Goal: Information Seeking & Learning: Learn about a topic

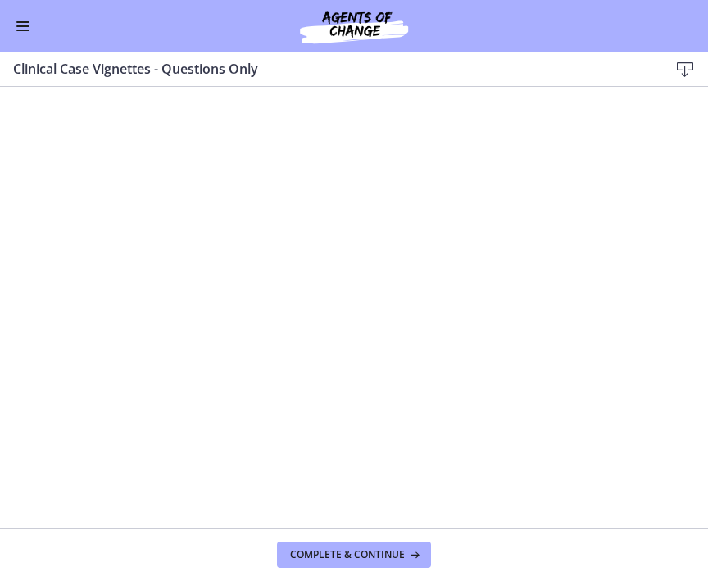
click at [24, 34] on button "Enable menu" at bounding box center [23, 26] width 20 height 20
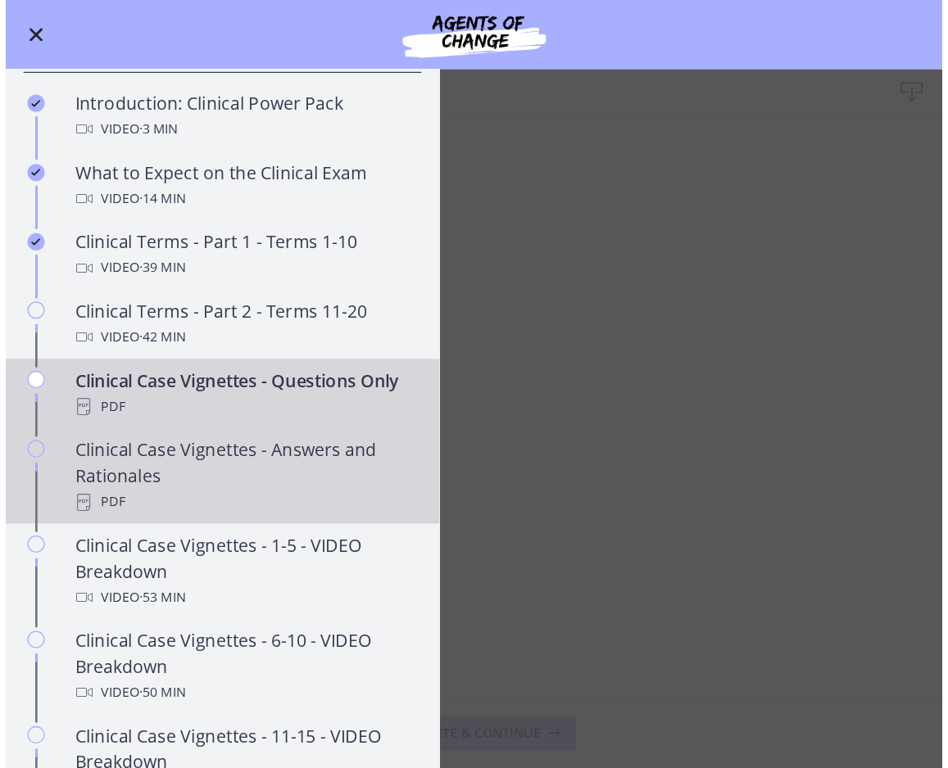
scroll to position [786, 0]
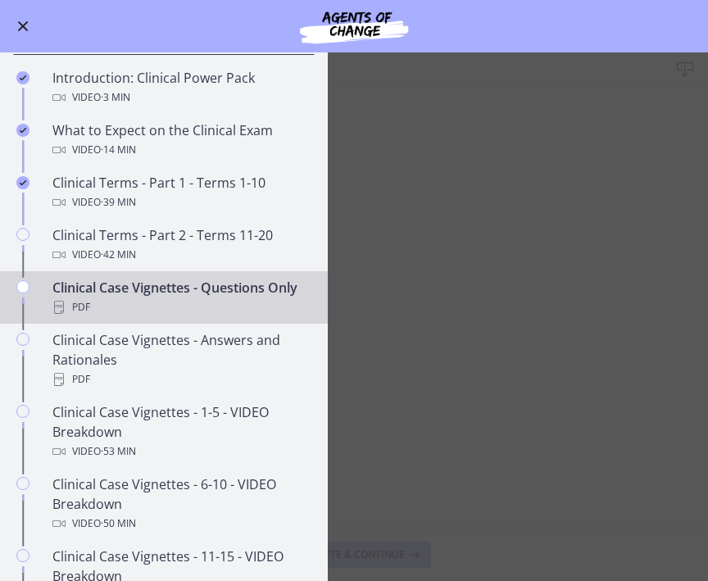
click at [472, 389] on main "Clinical Case Vignettes - Questions Only Download Enable fullscreen Complete & …" at bounding box center [354, 316] width 708 height 528
click at [470, 346] on main "Clinical Case Vignettes - Questions Only Download Enable fullscreen Complete & …" at bounding box center [354, 316] width 708 height 528
click at [470, 332] on main "Clinical Case Vignettes - Questions Only Download Enable fullscreen Complete & …" at bounding box center [354, 316] width 708 height 528
click at [423, 234] on main "Clinical Case Vignettes - Questions Only Download Enable fullscreen Complete & …" at bounding box center [354, 316] width 708 height 528
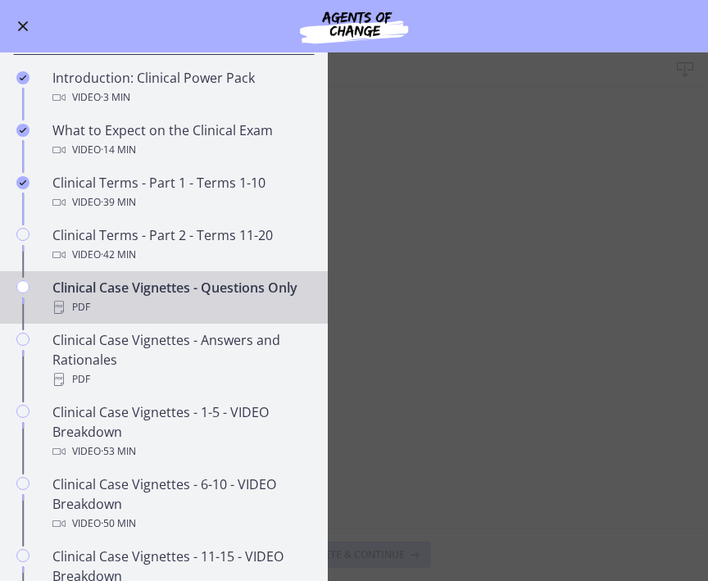
click at [25, 33] on button "Enable menu" at bounding box center [23, 26] width 20 height 20
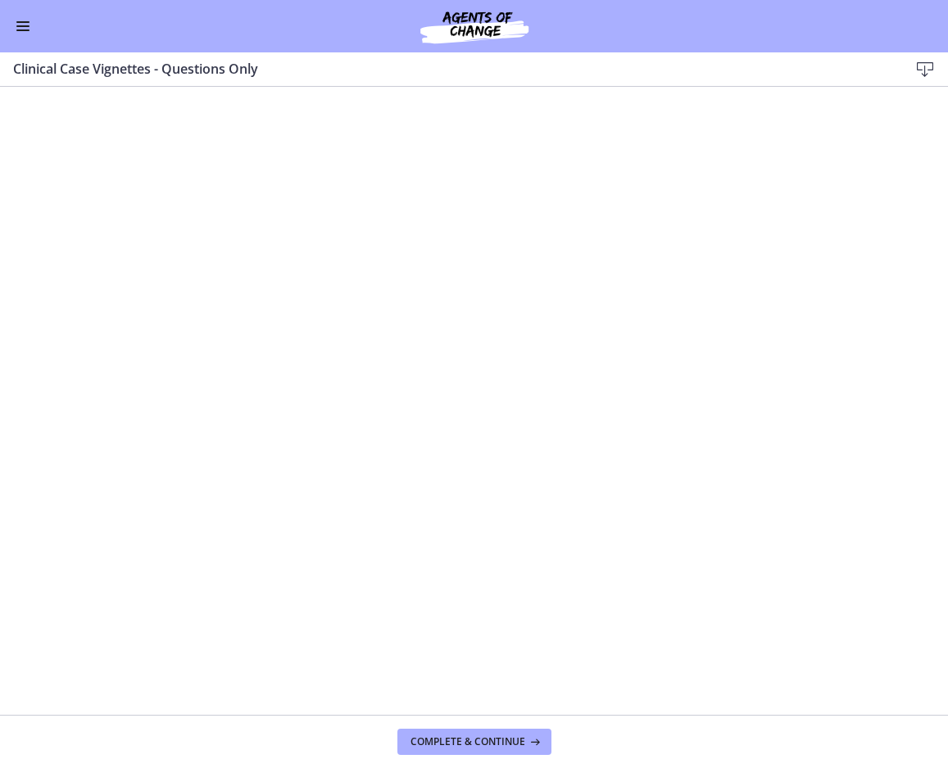
click at [23, 38] on div "Go to Dashboard" at bounding box center [474, 26] width 948 height 52
click at [24, 29] on span "Enable menu" at bounding box center [22, 30] width 13 height 2
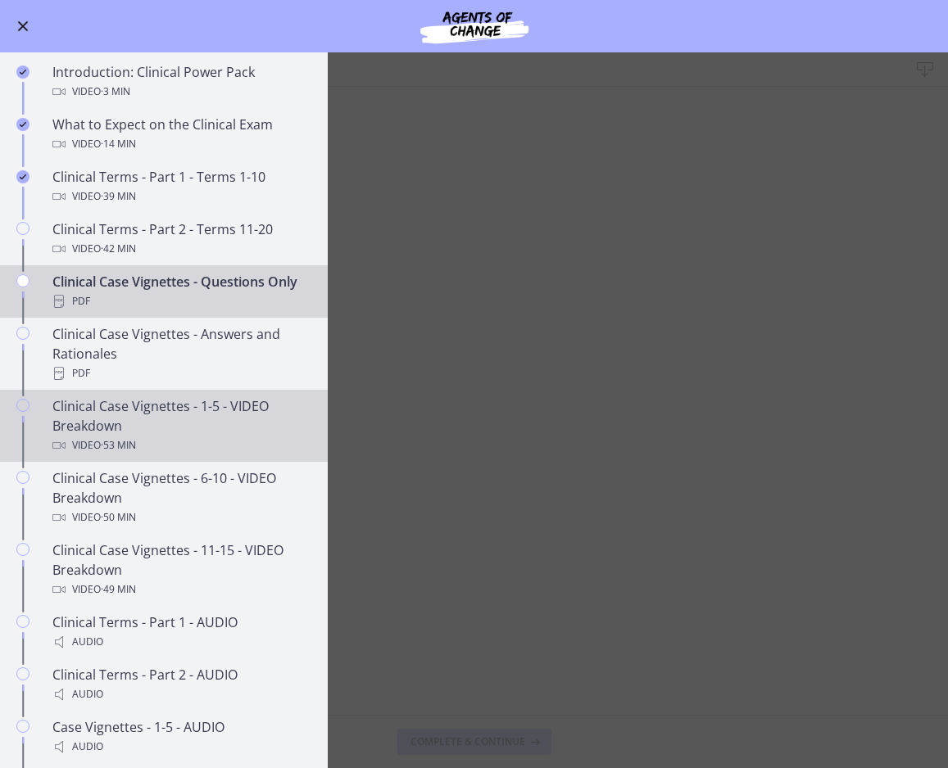
scroll to position [793, 0]
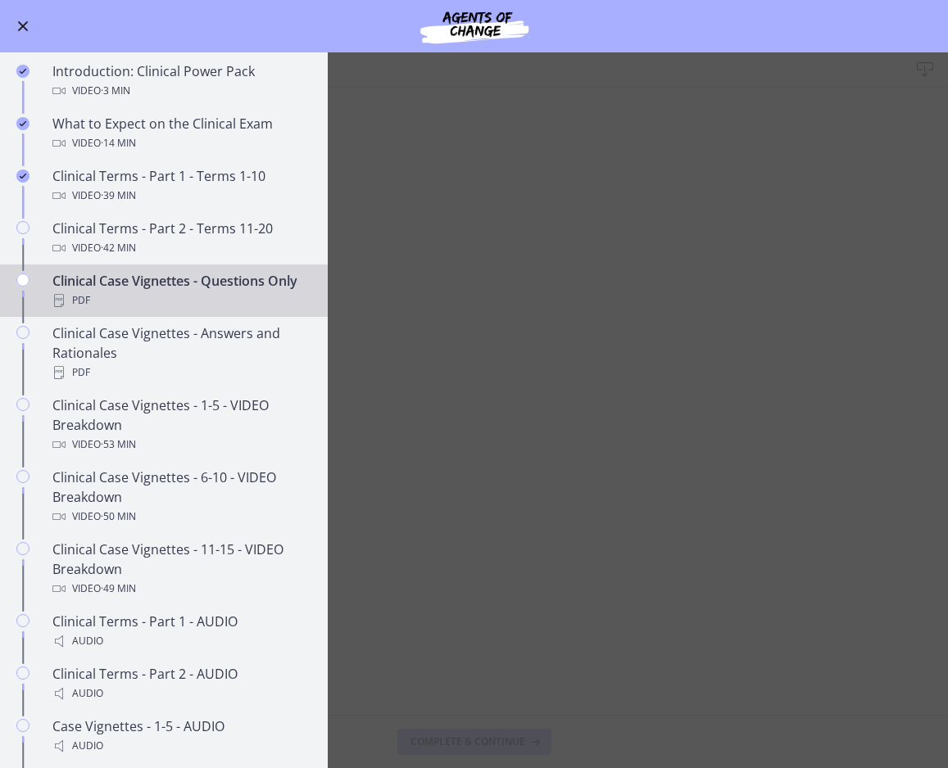
click at [537, 491] on main "Clinical Case Vignettes - Questions Only Download Enable fullscreen Complete & …" at bounding box center [474, 410] width 948 height 716
click at [552, 399] on main "Clinical Case Vignettes - Questions Only Download Enable fullscreen Complete & …" at bounding box center [474, 410] width 948 height 716
click at [26, 21] on span "Enable menu" at bounding box center [23, 26] width 11 height 11
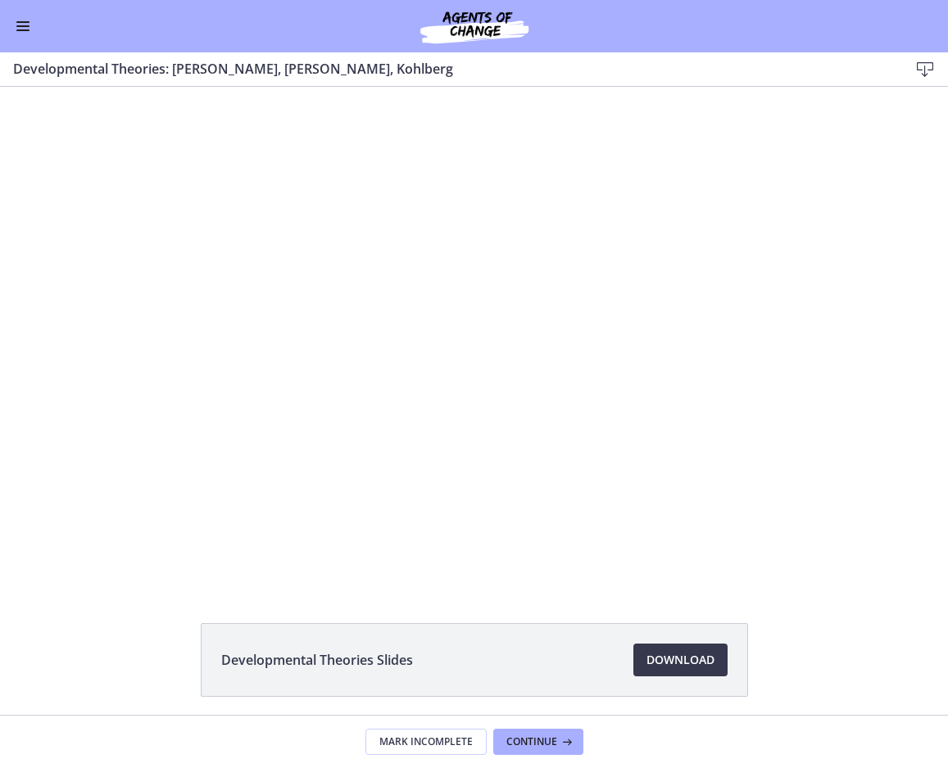
click at [23, 28] on button "Enable menu" at bounding box center [23, 26] width 20 height 20
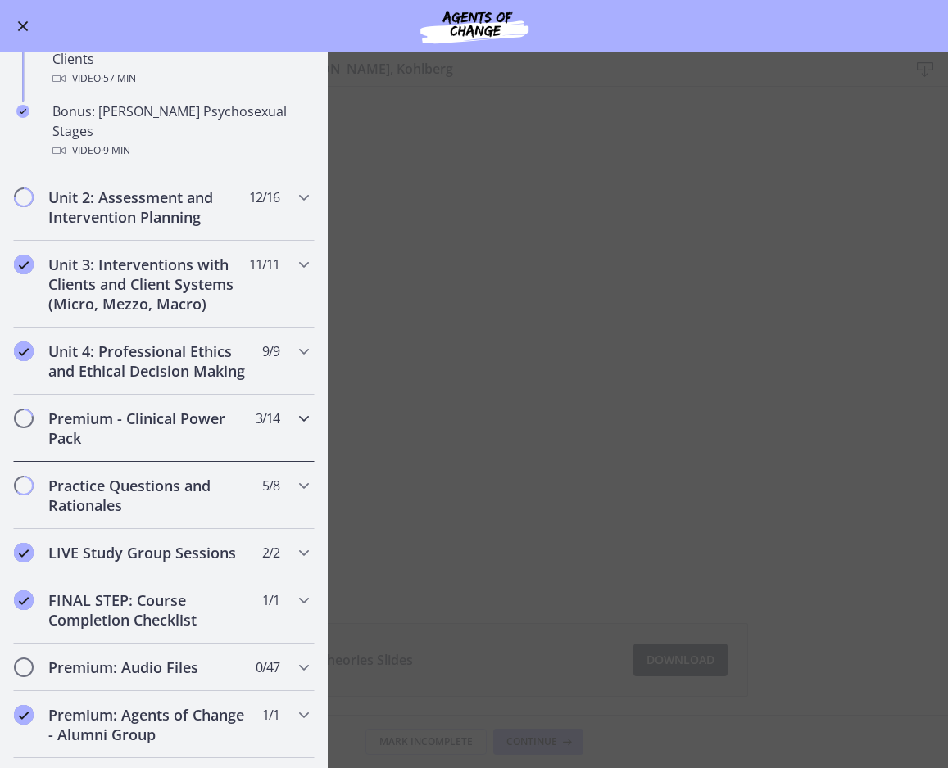
click at [161, 409] on h2 "Premium - Clinical Power Pack" at bounding box center [148, 428] width 200 height 39
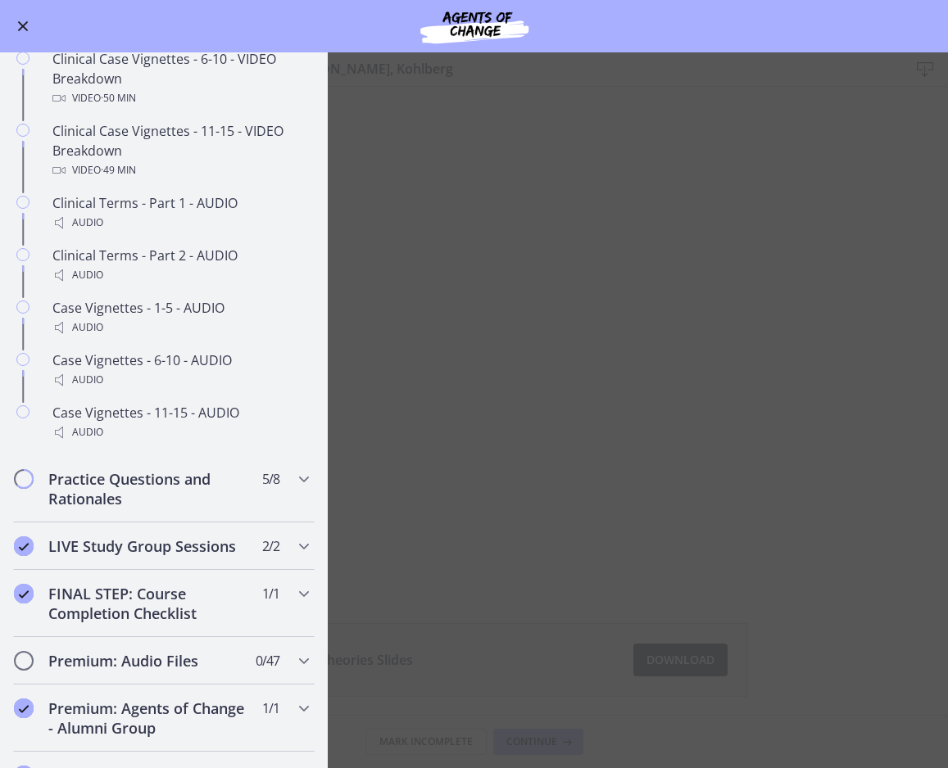
scroll to position [699, 0]
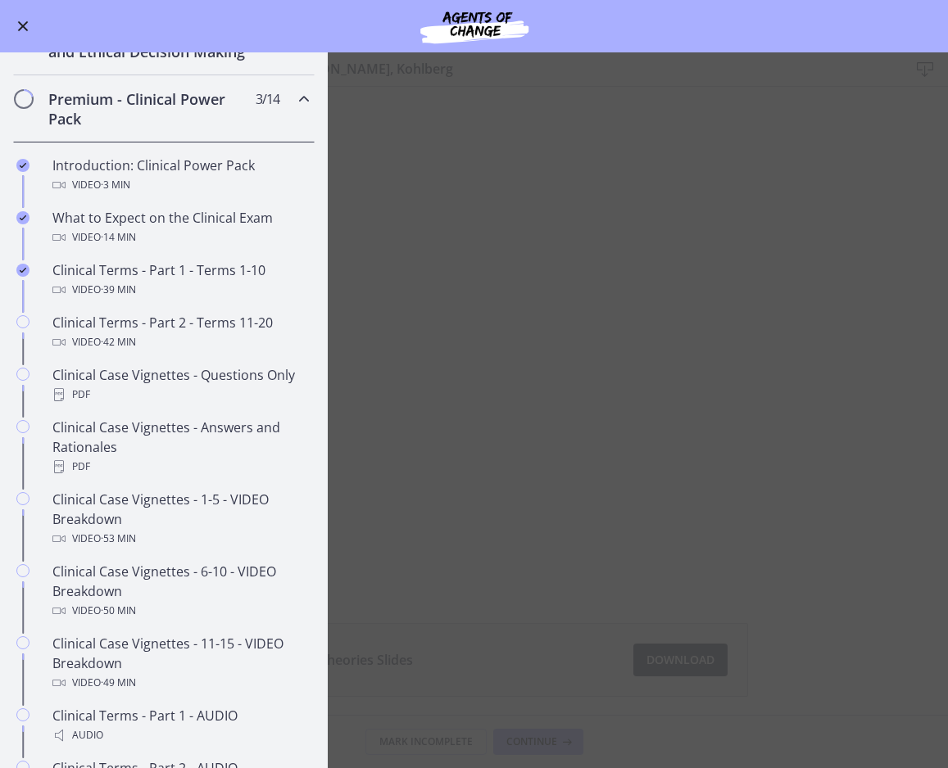
click at [572, 279] on main "Developmental Theories: Erikson, Piaget, Kohlberg Download Enable fullscreen De…" at bounding box center [474, 410] width 948 height 716
click at [576, 381] on main "Developmental Theories: Erikson, Piaget, Kohlberg Download Enable fullscreen De…" at bounding box center [474, 410] width 948 height 716
click at [18, 29] on span "Enable menu" at bounding box center [23, 26] width 11 height 11
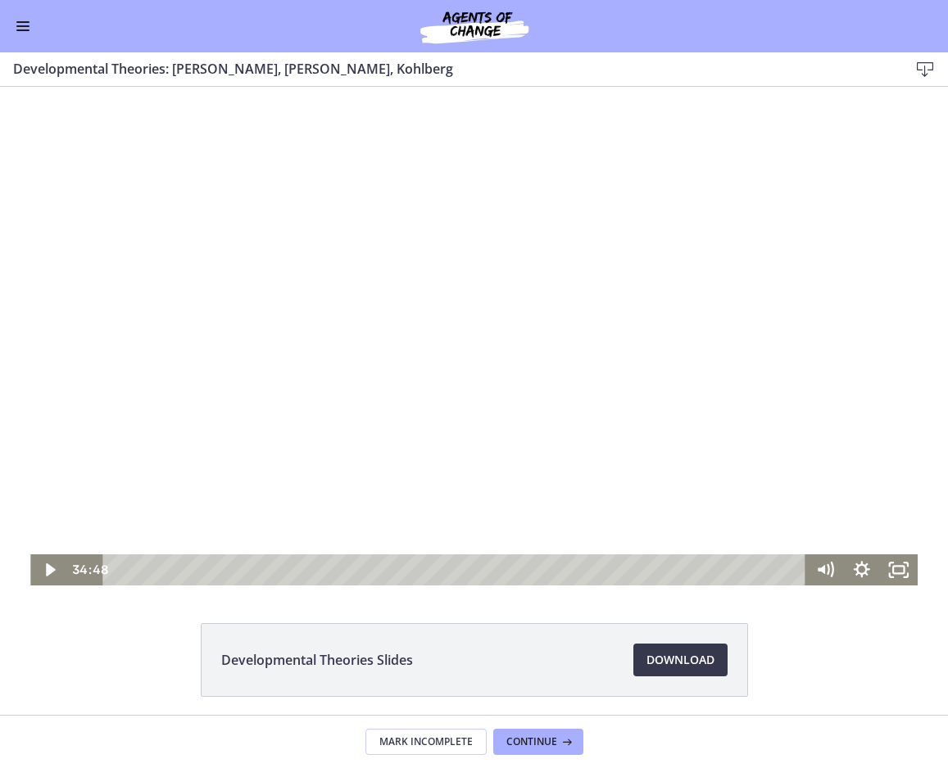
click at [722, 336] on div at bounding box center [473, 336] width 887 height 499
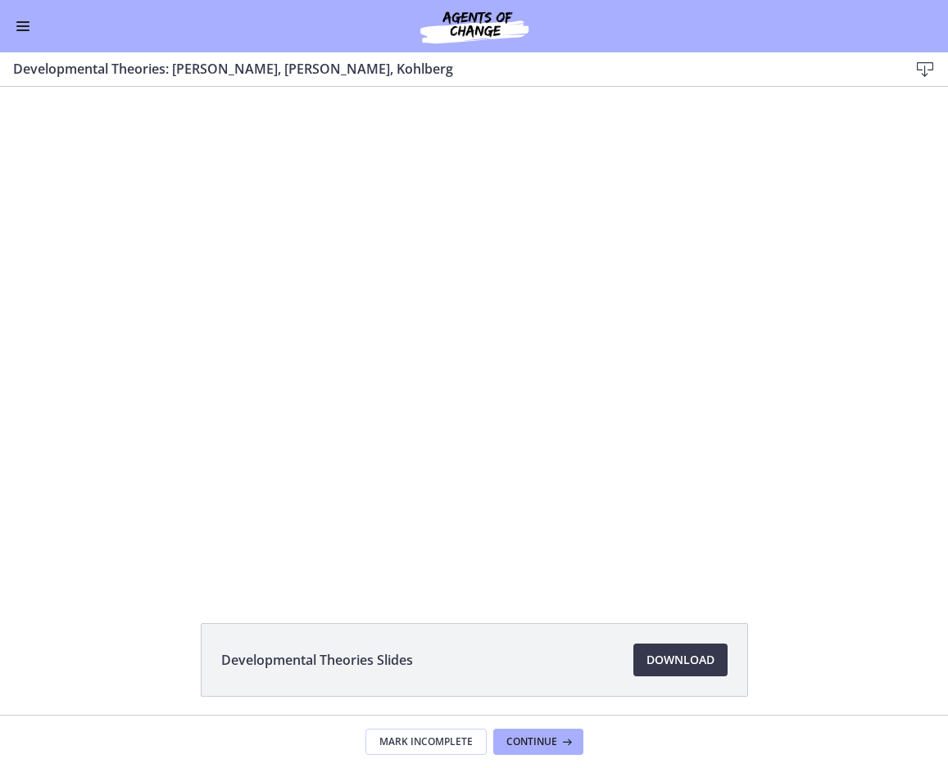
scroll to position [0, 0]
click at [20, 30] on span "Enable menu" at bounding box center [22, 30] width 13 height 2
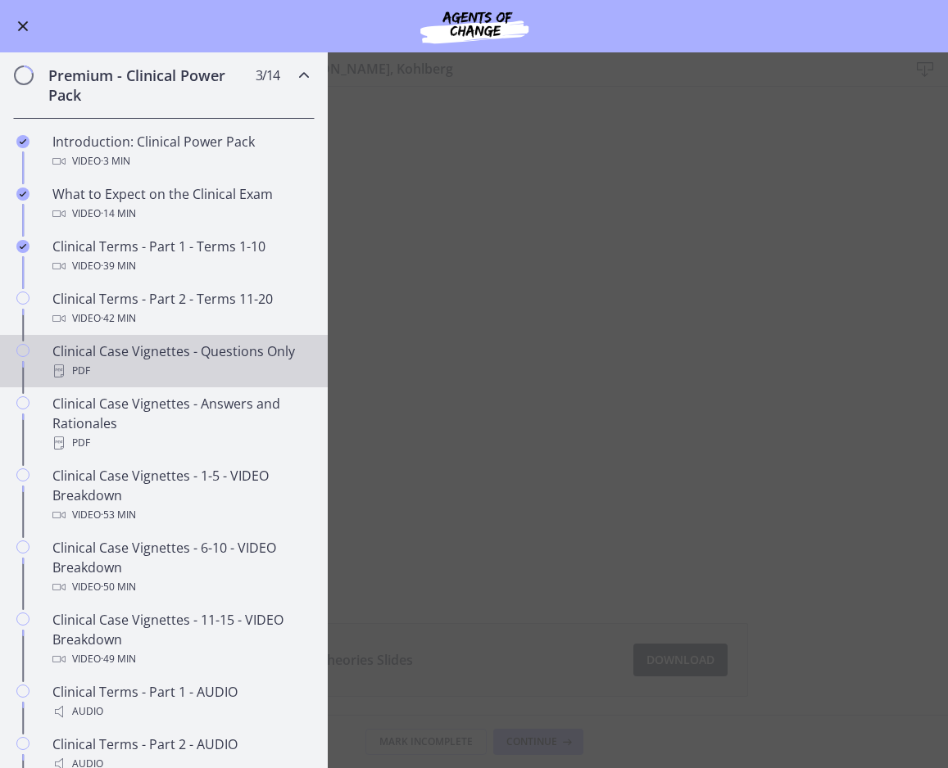
scroll to position [731, 0]
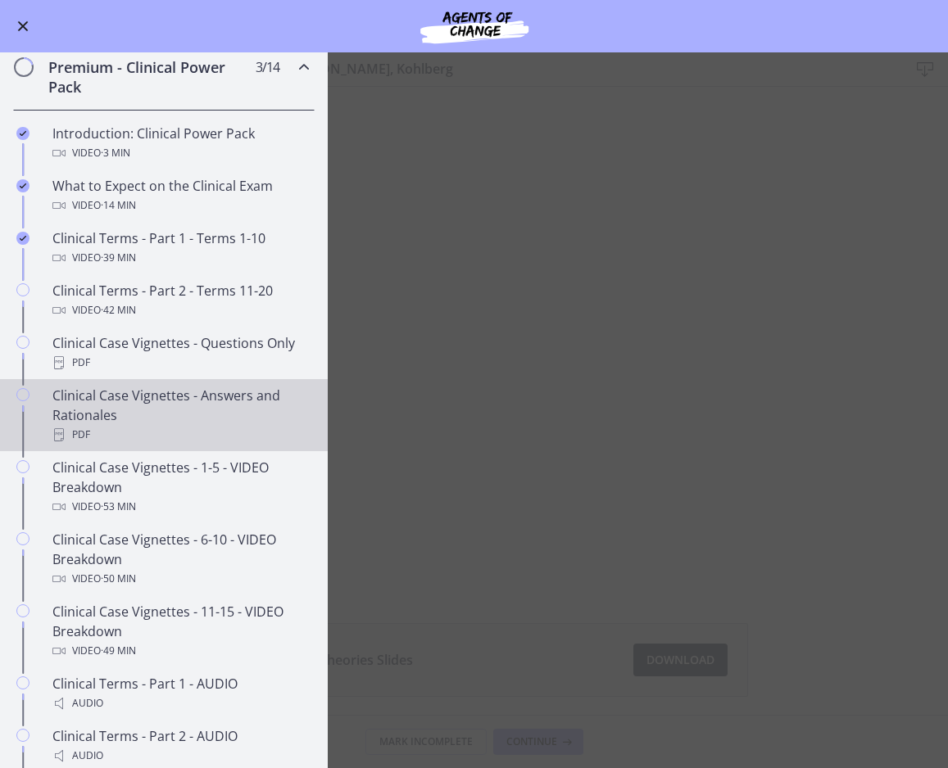
click at [158, 418] on div "Clinical Case Vignettes - Answers and Rationales PDF" at bounding box center [180, 415] width 256 height 59
